Goal: Task Accomplishment & Management: Use online tool/utility

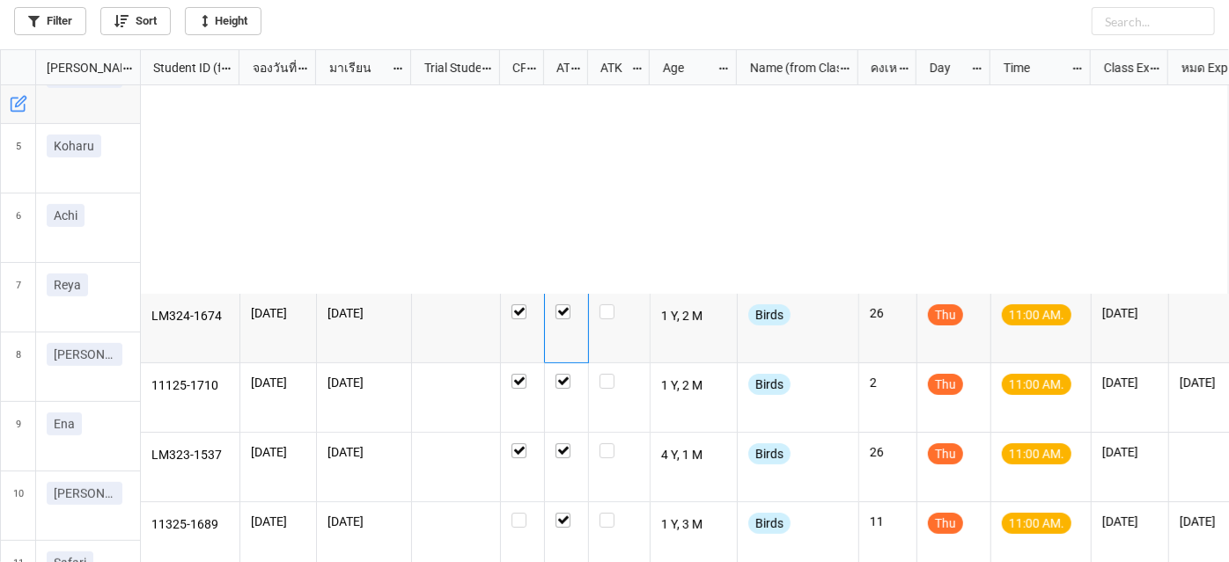
scroll to position [503, 1219]
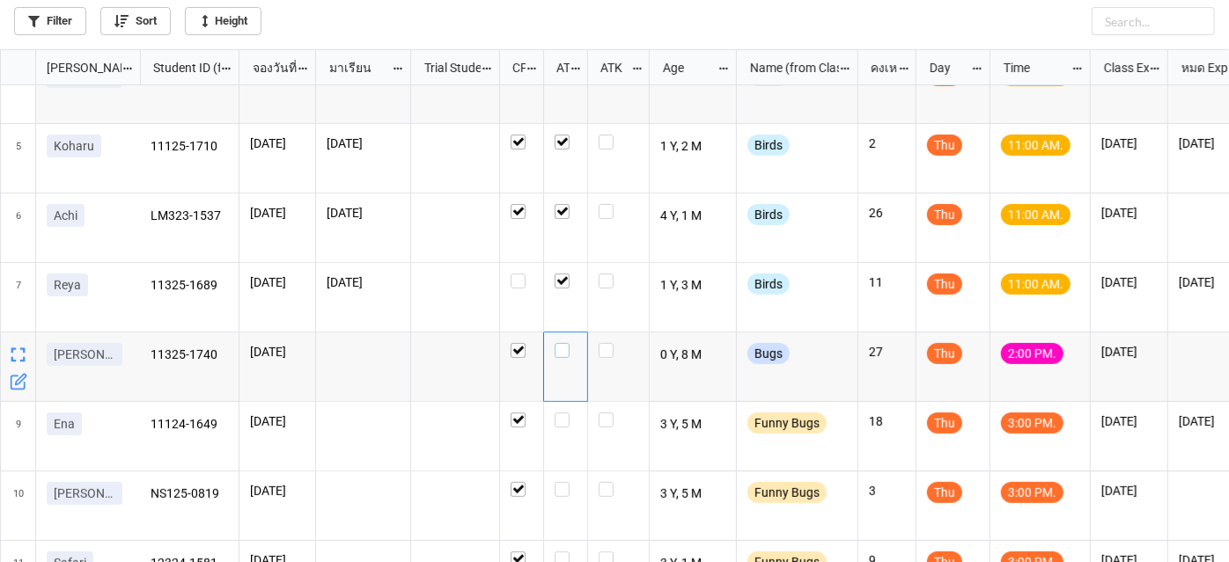
click at [564, 343] on label "grid" at bounding box center [565, 343] width 22 height 0
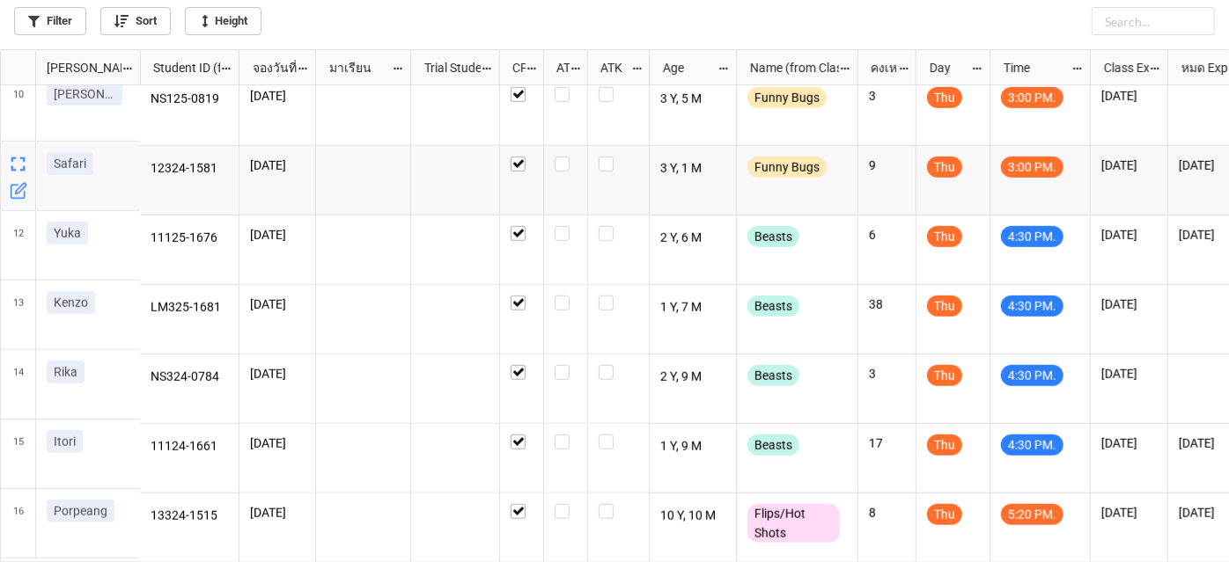
scroll to position [642, 0]
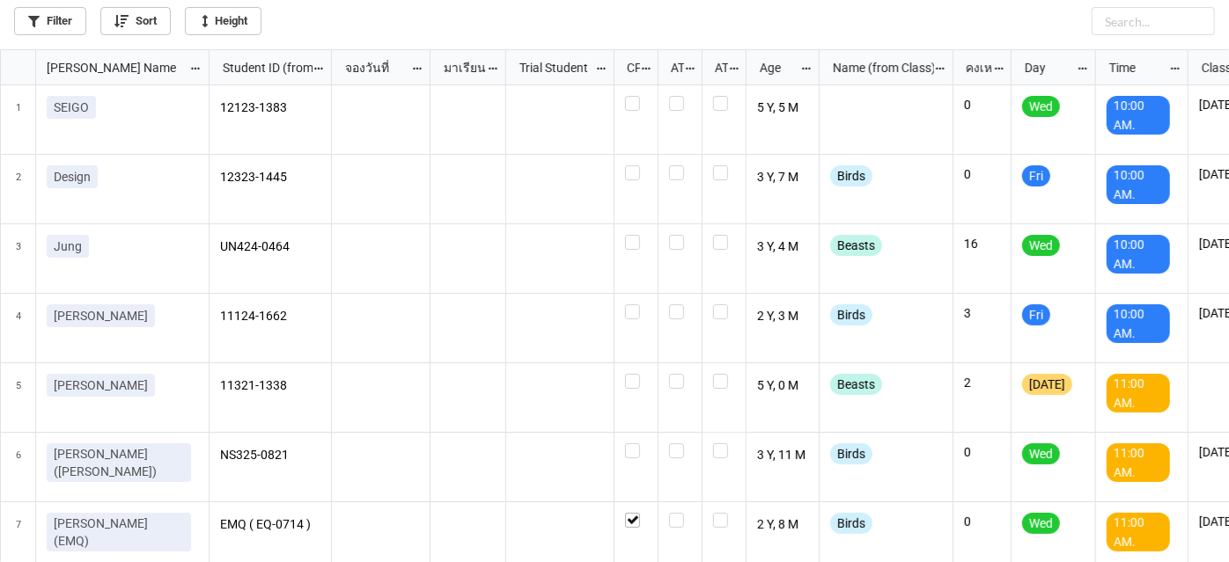
scroll to position [9, 9]
click at [51, 26] on link "Filter" at bounding box center [50, 21] width 72 height 28
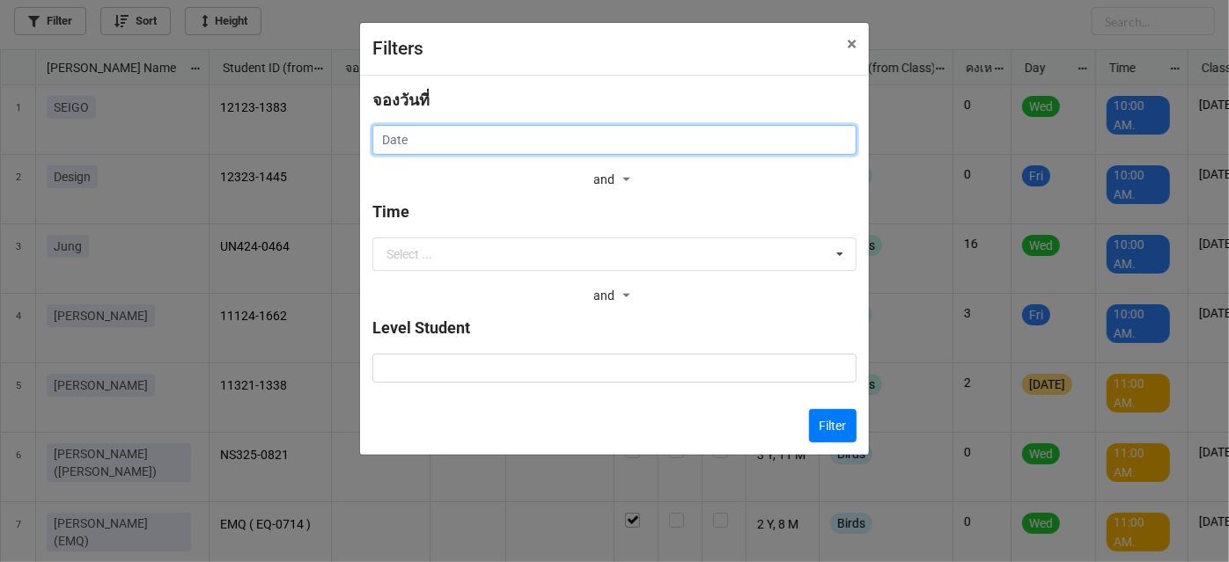
click at [420, 150] on input "text" at bounding box center [614, 140] width 484 height 30
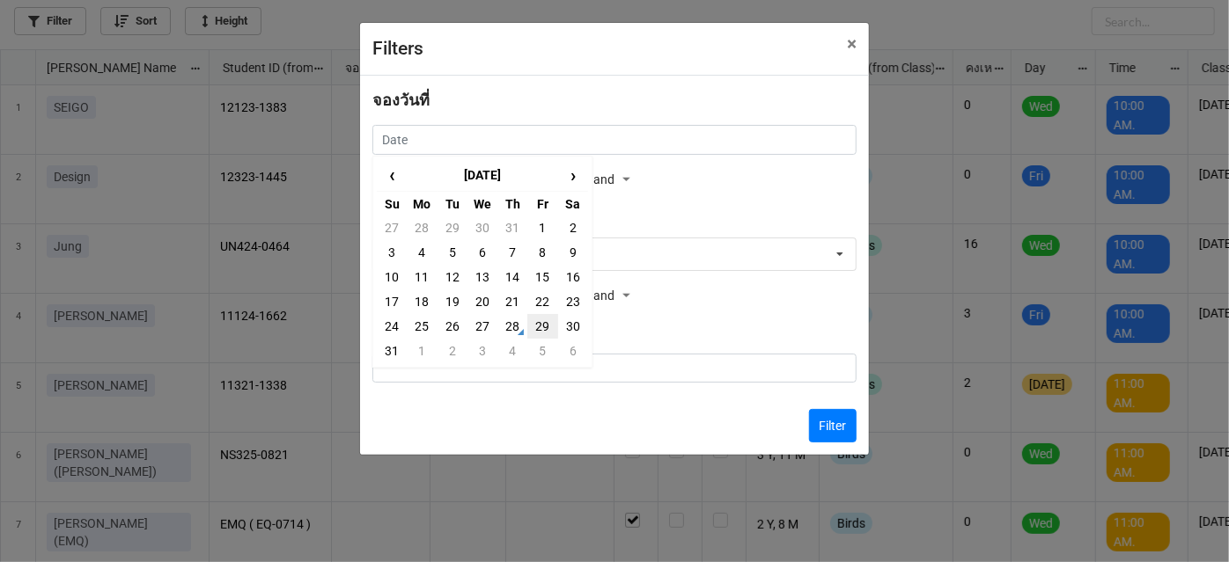
click at [542, 332] on td "29" at bounding box center [542, 326] width 30 height 25
type input "29/8/2025"
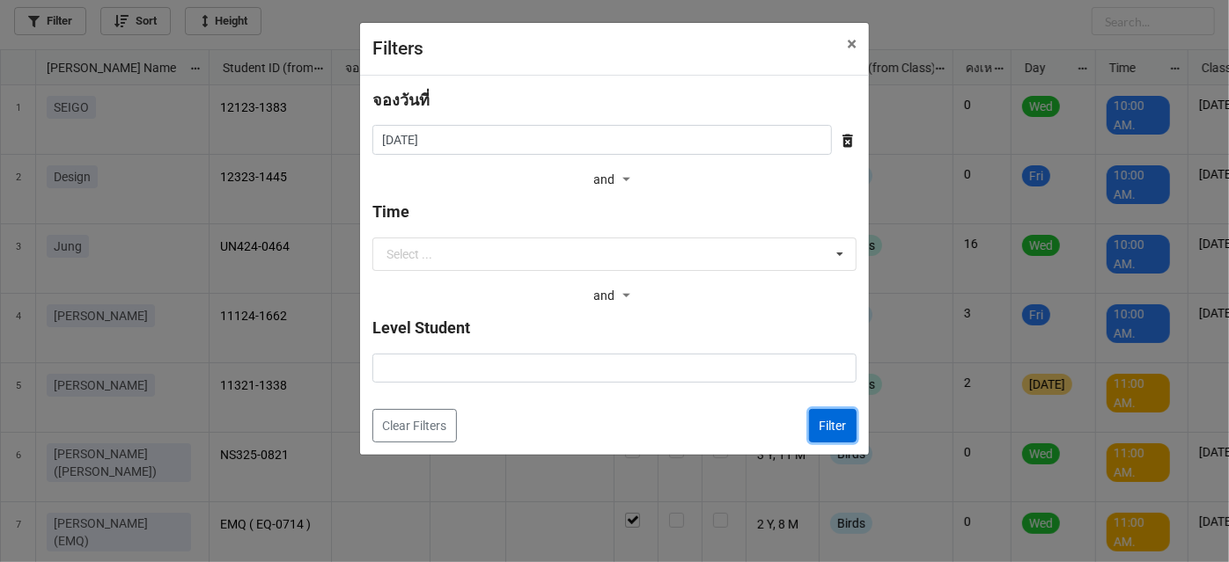
click at [826, 434] on button "Filter" at bounding box center [833, 425] width 48 height 33
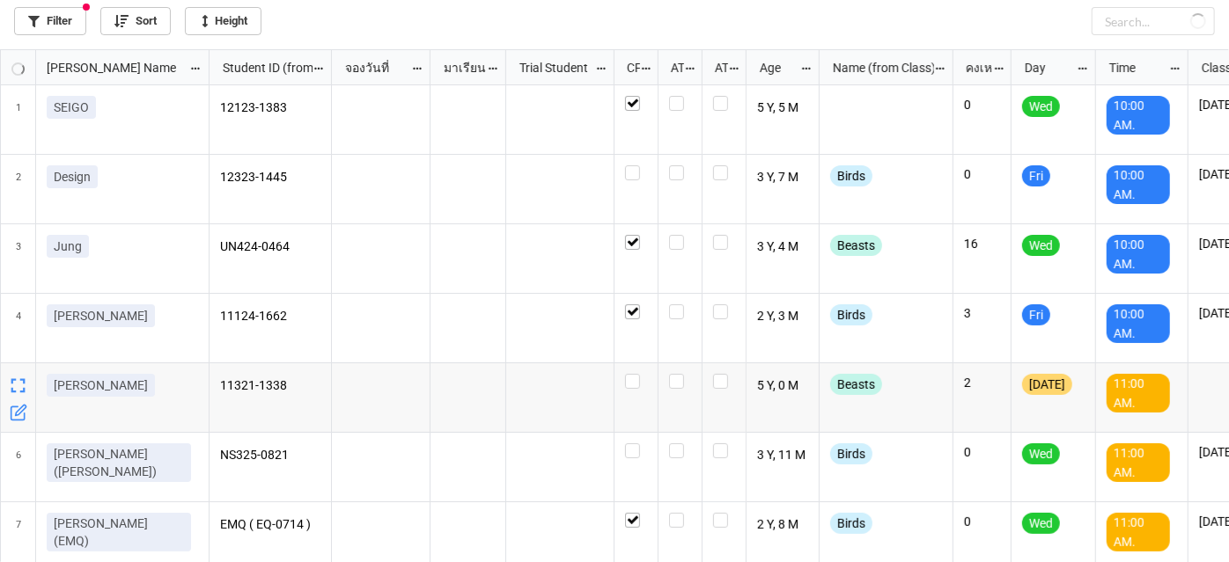
checkbox input "true"
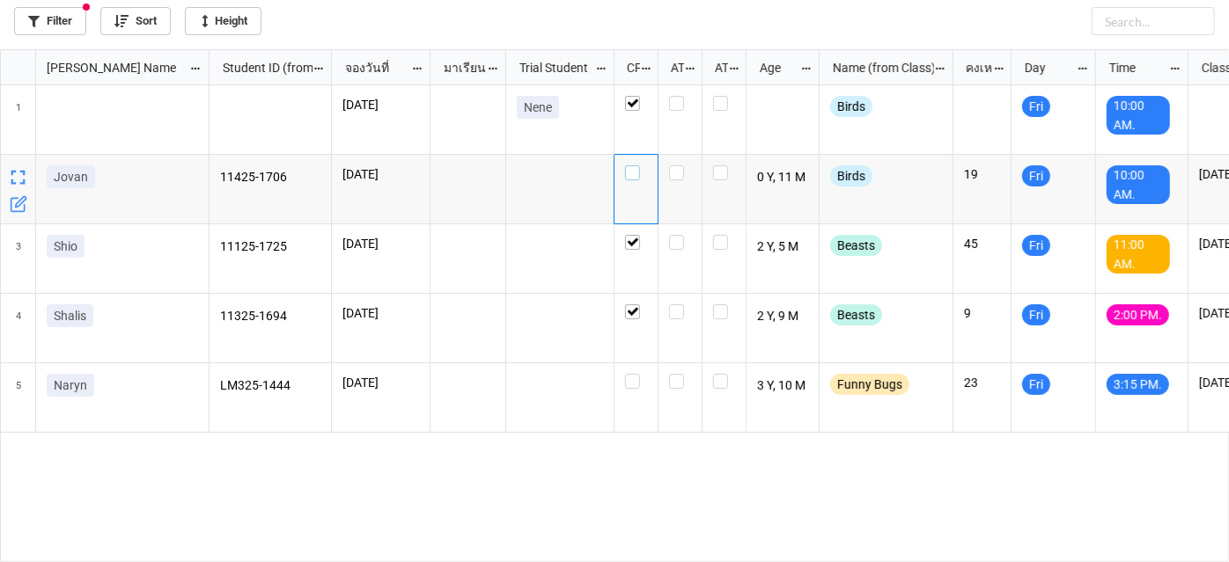
click at [637, 165] on label "grid" at bounding box center [636, 165] width 22 height 0
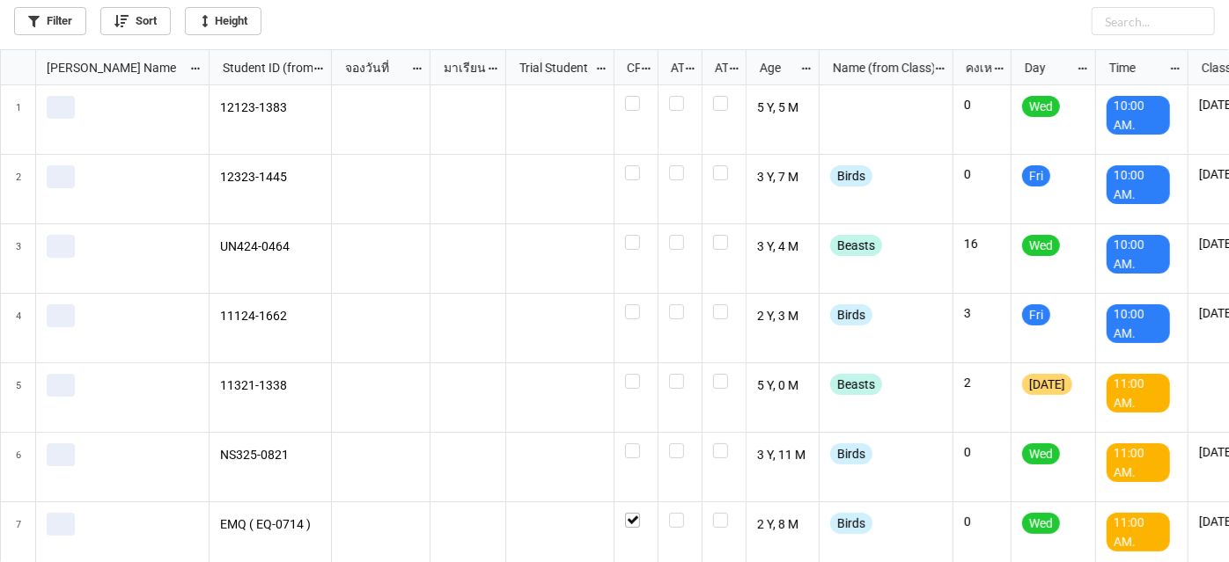
scroll to position [503, 1219]
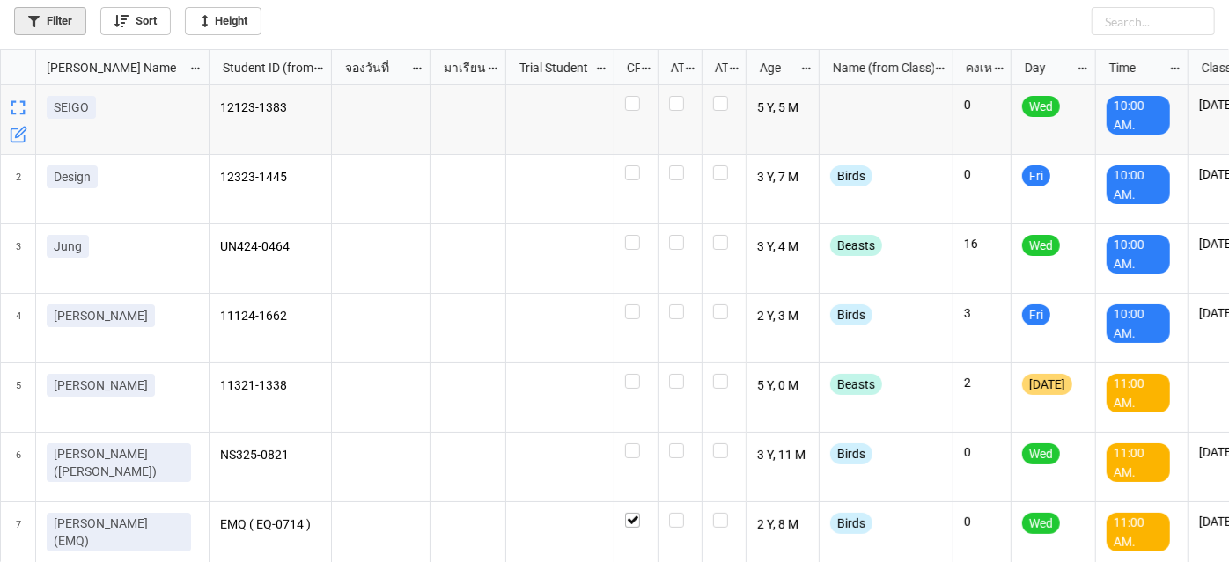
click at [50, 25] on link "Filter" at bounding box center [50, 21] width 72 height 28
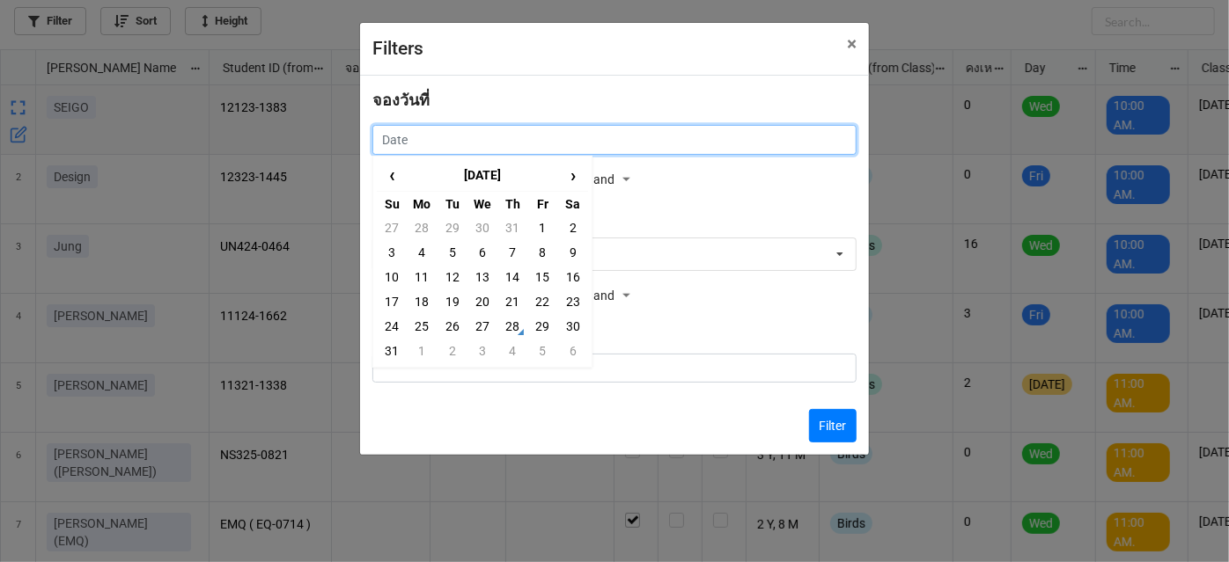
click at [613, 147] on input "text" at bounding box center [614, 140] width 484 height 30
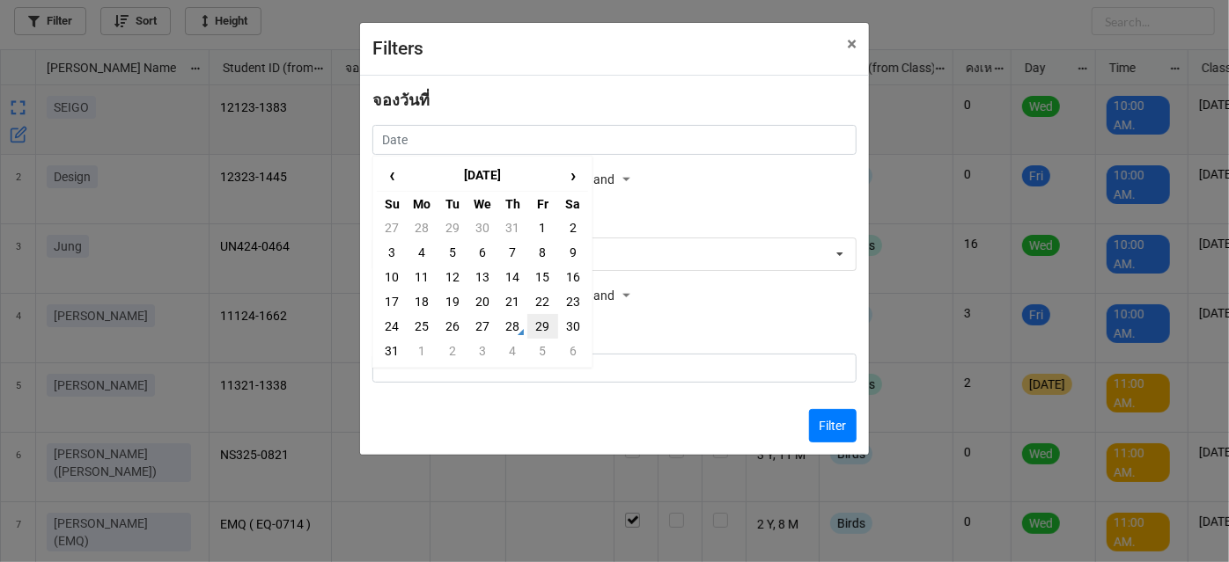
click at [544, 328] on td "29" at bounding box center [542, 326] width 30 height 25
type input "29/8/2025"
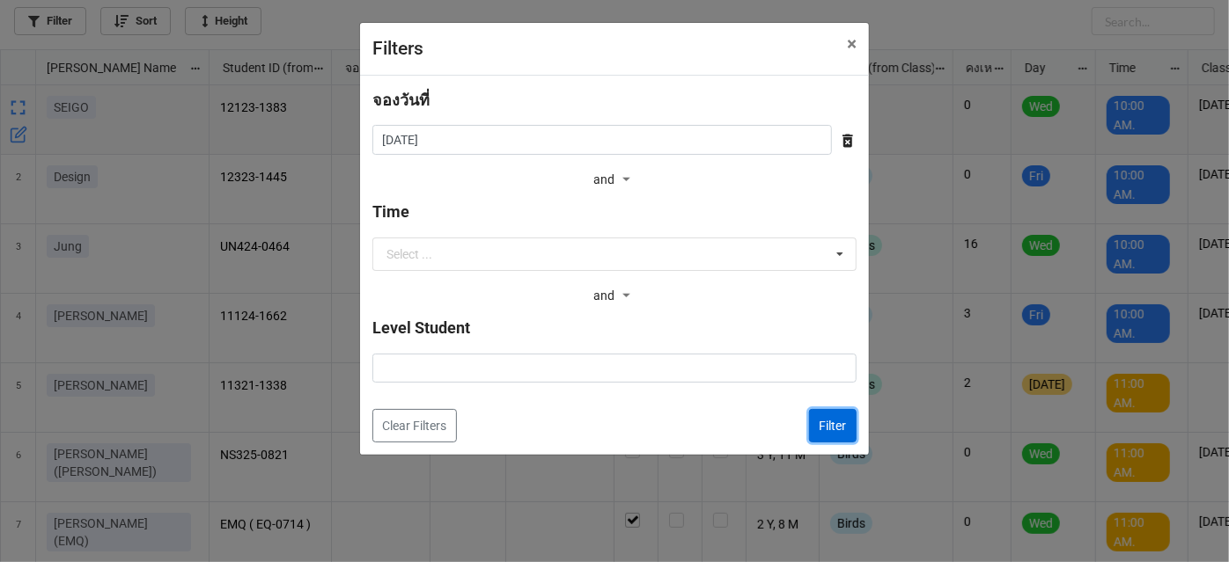
click at [846, 434] on button "Filter" at bounding box center [833, 425] width 48 height 33
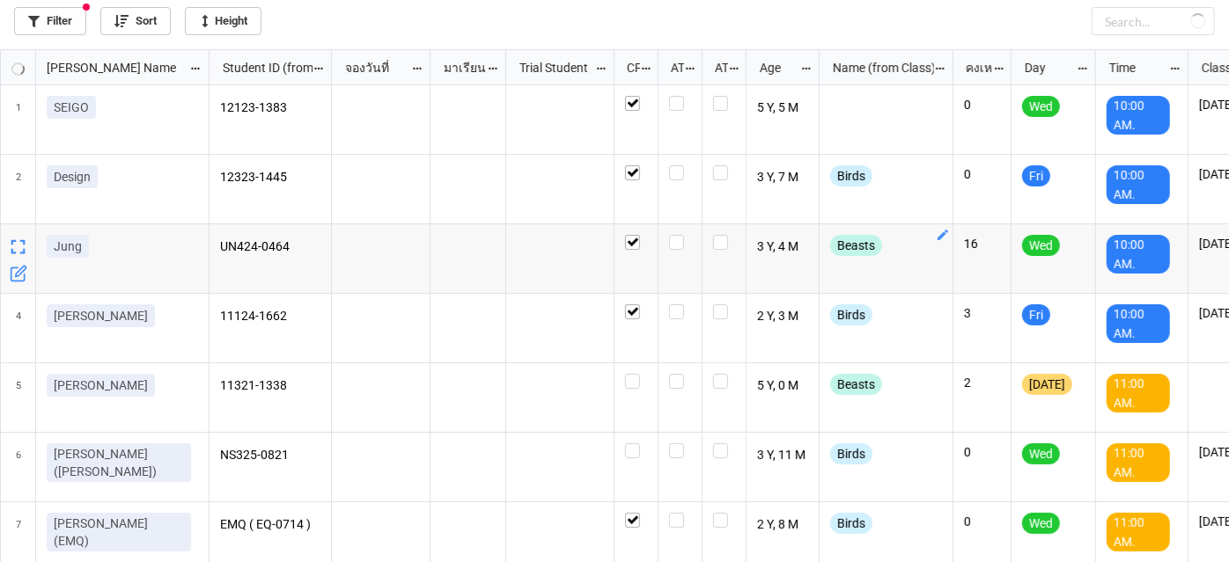
checkbox input "true"
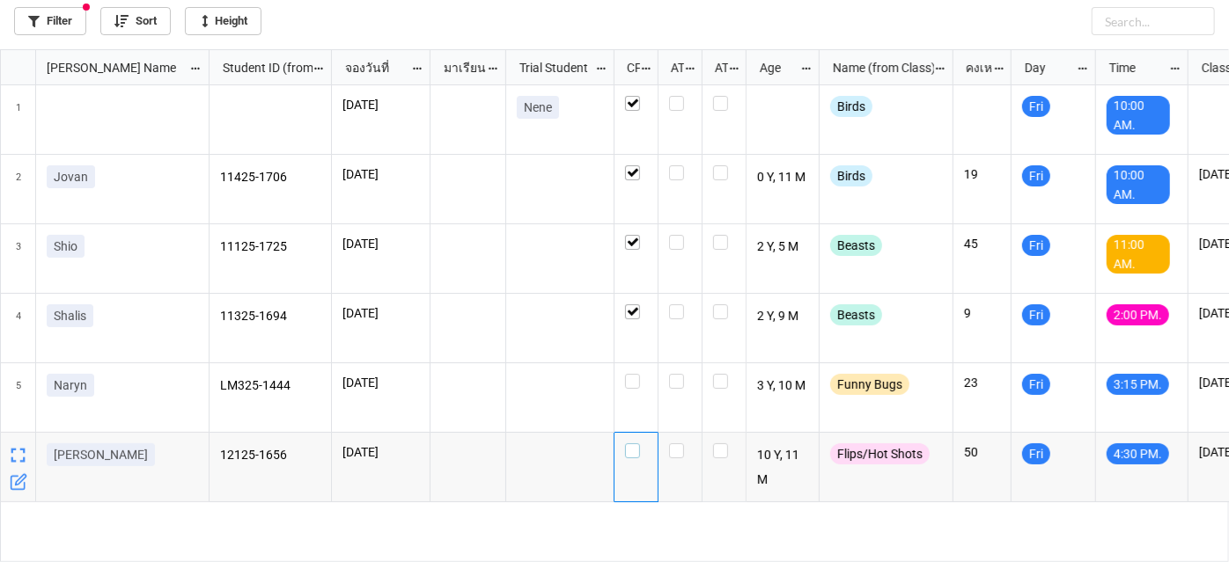
click at [635, 444] on label "grid" at bounding box center [636, 444] width 22 height 0
click at [632, 374] on label "grid" at bounding box center [636, 374] width 22 height 0
